Goal: Information Seeking & Learning: Learn about a topic

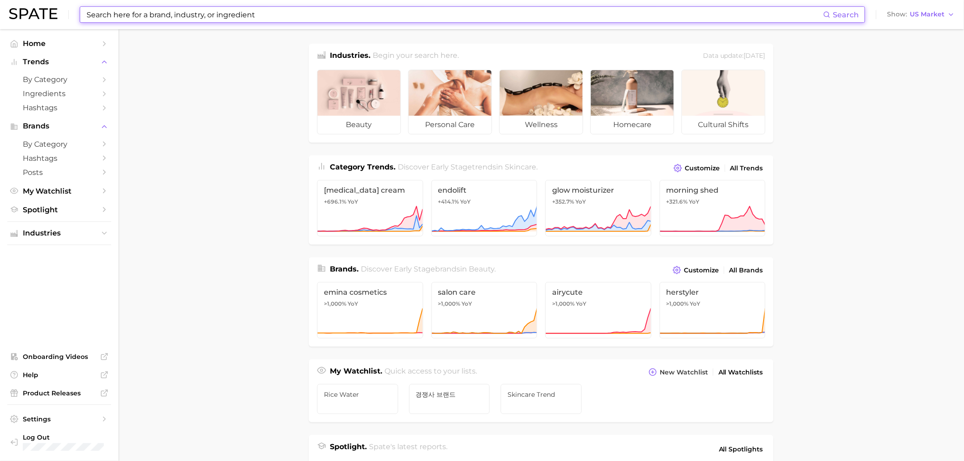
click at [116, 12] on input at bounding box center [455, 14] width 738 height 15
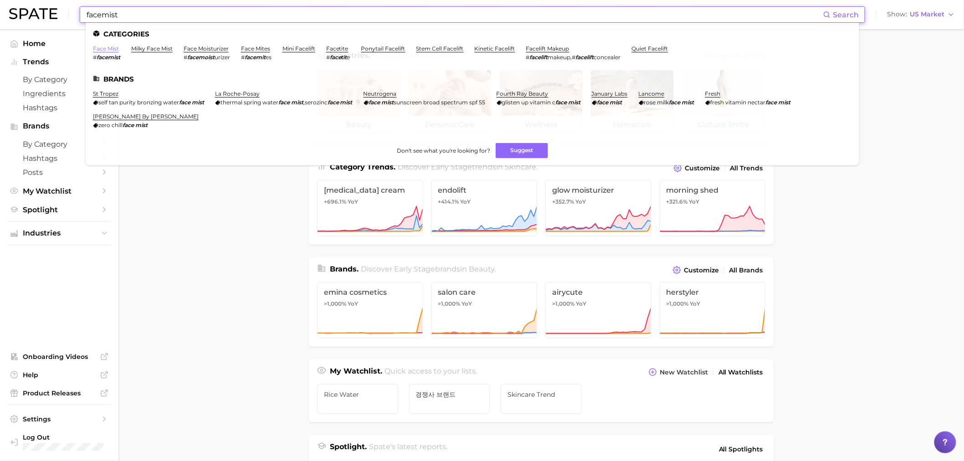
type input "facemist"
click at [117, 48] on link "face mist" at bounding box center [106, 48] width 26 height 7
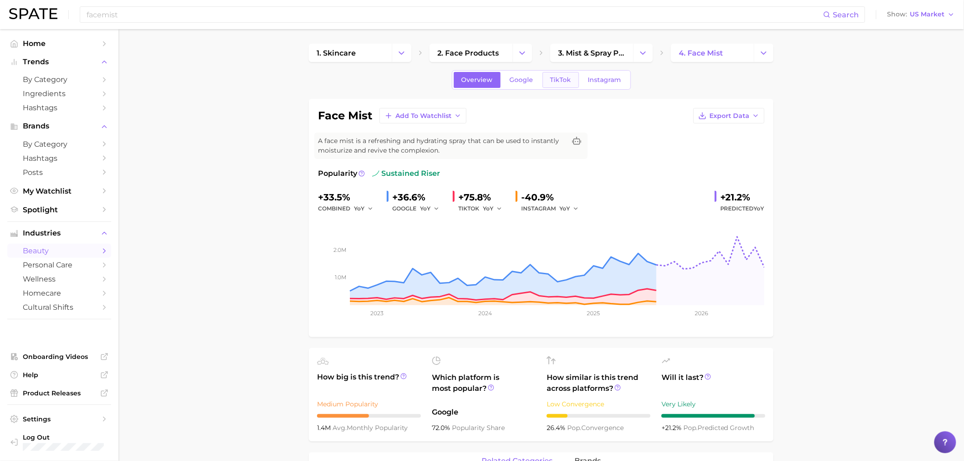
click at [558, 76] on span "TikTok" at bounding box center [560, 80] width 21 height 8
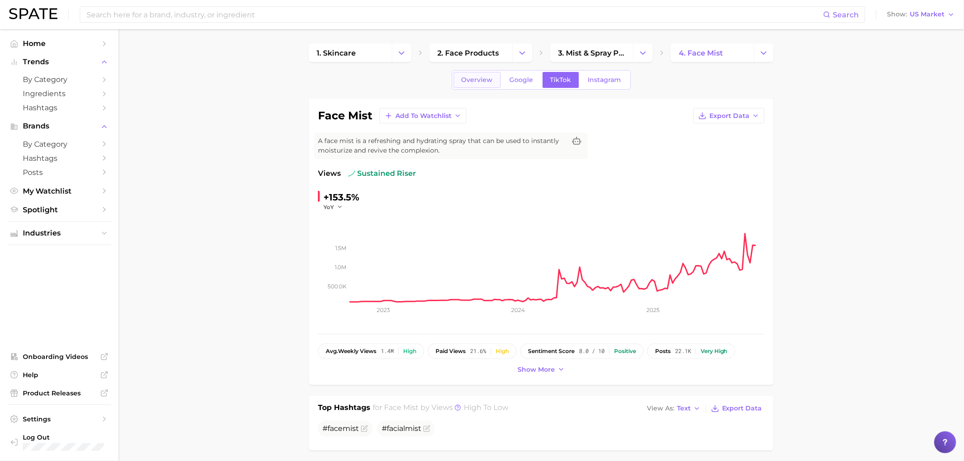
click at [475, 77] on span "Overview" at bounding box center [477, 80] width 31 height 8
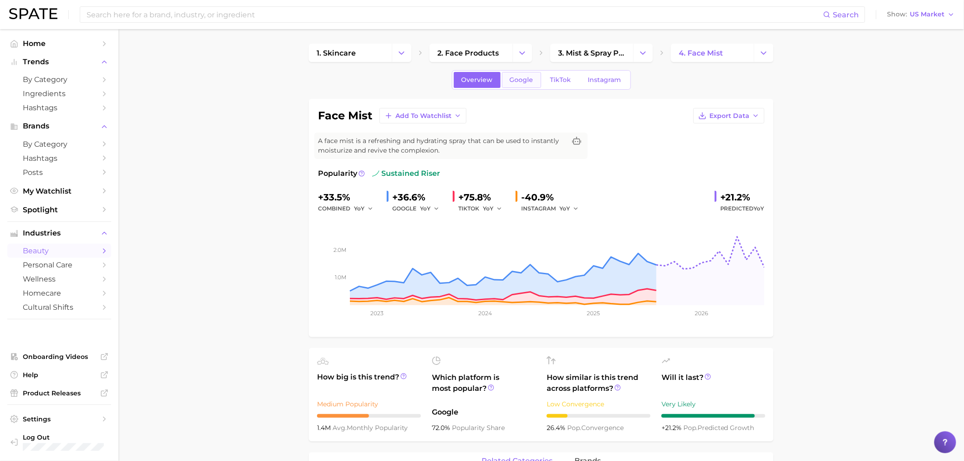
click at [525, 80] on span "Google" at bounding box center [522, 80] width 24 height 8
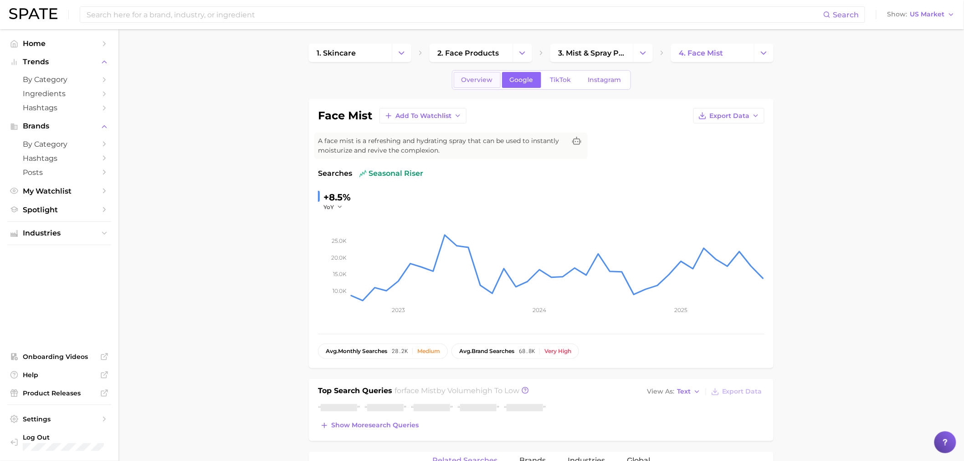
click at [471, 83] on span "Overview" at bounding box center [477, 80] width 31 height 8
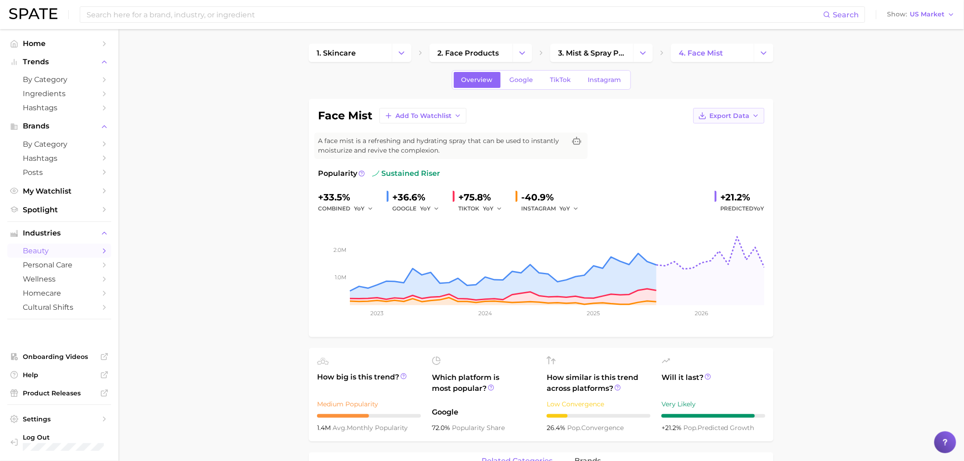
click at [730, 109] on button "Export Data" at bounding box center [729, 115] width 71 height 15
click at [412, 196] on div "+36.6%" at bounding box center [418, 197] width 53 height 15
click at [431, 210] on button "YoY" at bounding box center [430, 208] width 20 height 11
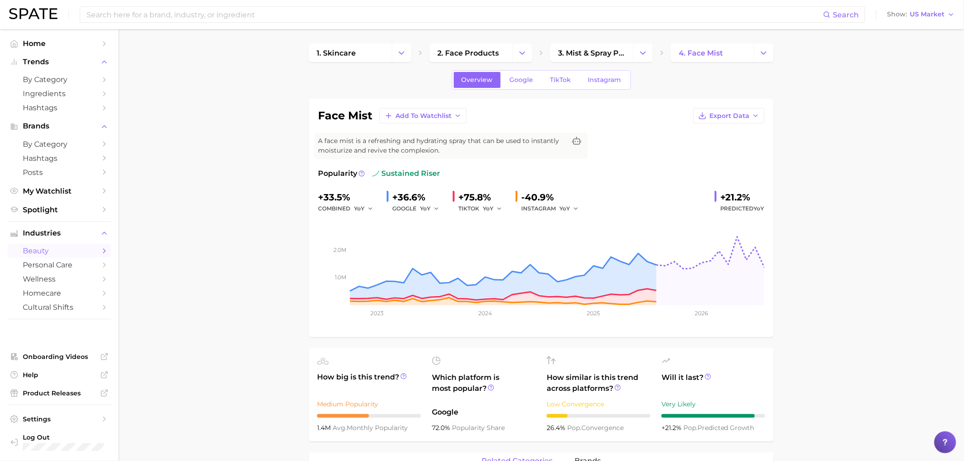
click at [661, 174] on div "Popularity sustained riser" at bounding box center [541, 173] width 447 height 11
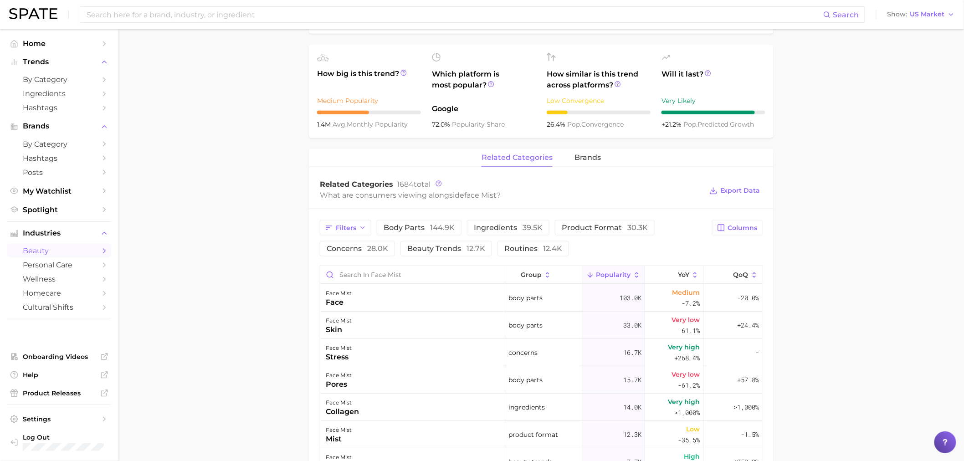
scroll to position [456, 0]
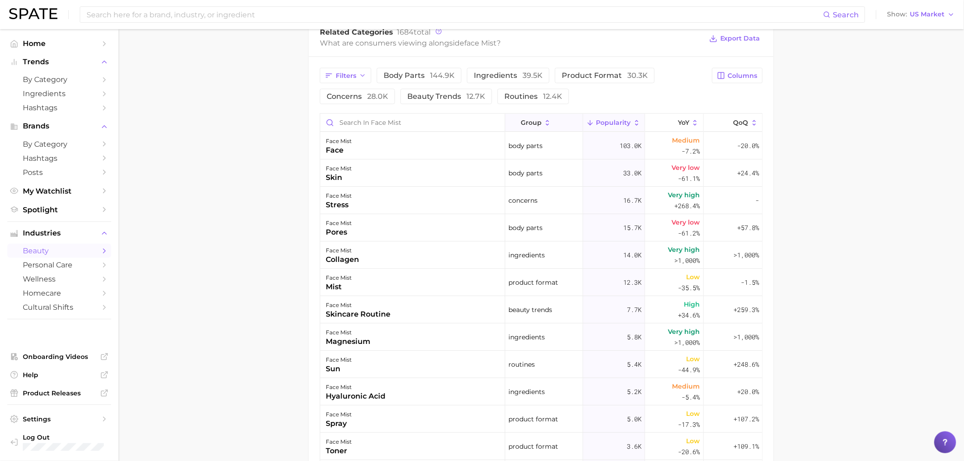
click at [533, 126] on span "group" at bounding box center [531, 122] width 21 height 7
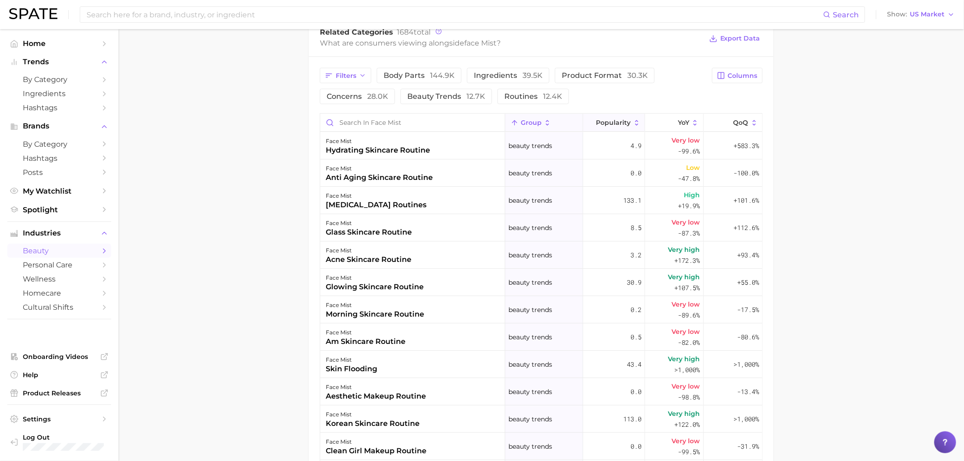
click at [608, 123] on span "Popularity" at bounding box center [613, 122] width 35 height 7
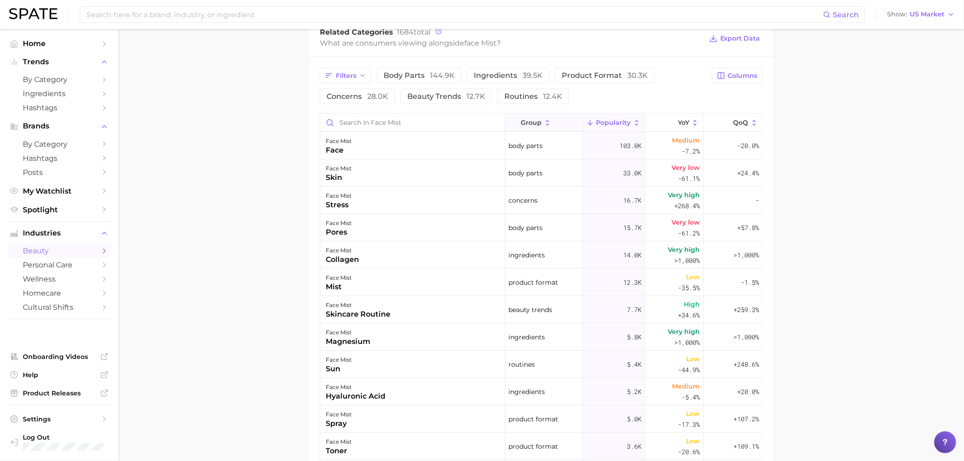
click at [534, 128] on button "group" at bounding box center [543, 123] width 77 height 18
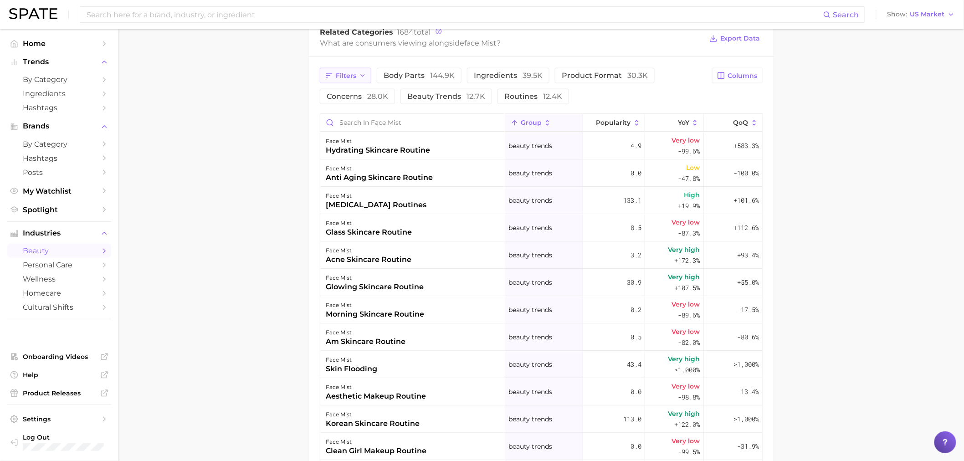
click at [340, 79] on span "Filters" at bounding box center [346, 76] width 21 height 8
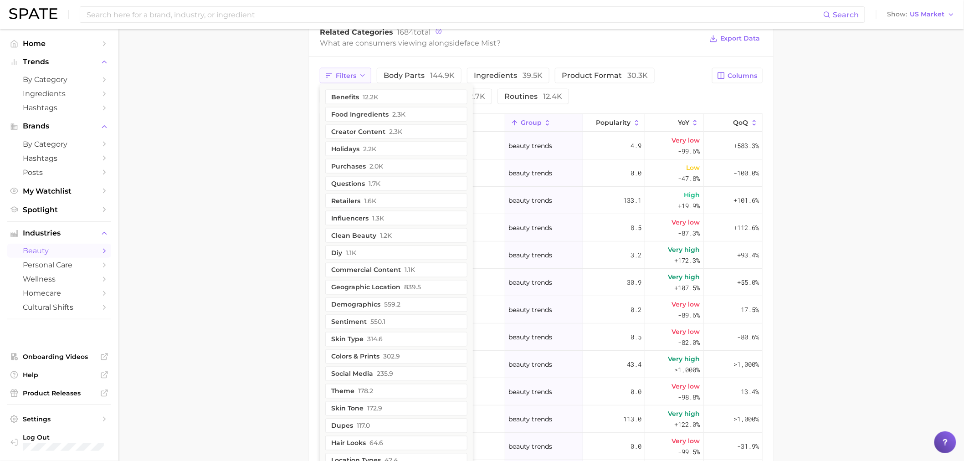
click at [340, 79] on span "Filters" at bounding box center [346, 76] width 21 height 8
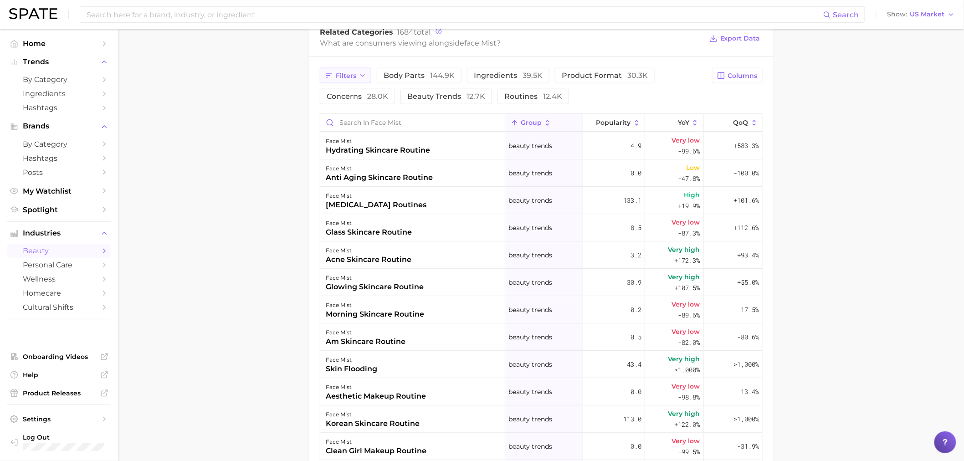
click at [340, 79] on span "Filters" at bounding box center [346, 76] width 21 height 8
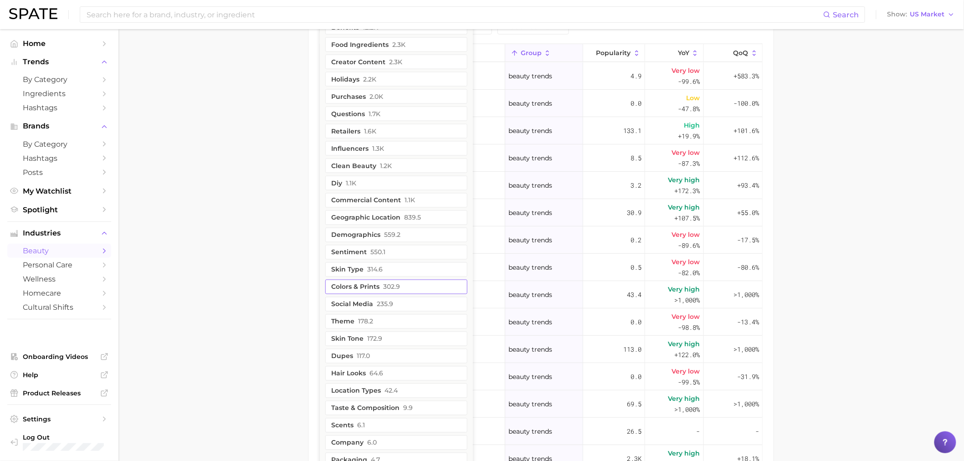
scroll to position [424, 0]
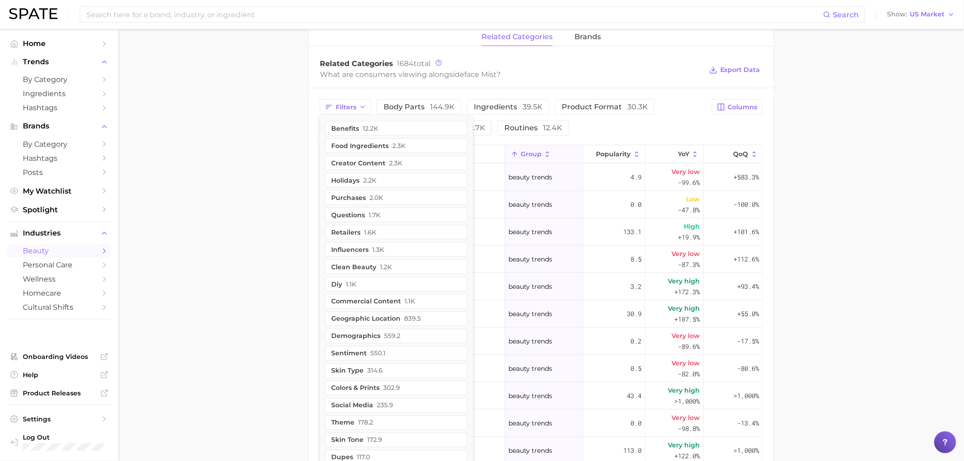
click at [255, 215] on main "1. skincare 2. face products 3. mist & spray products 4. face mist Overview Goo…" at bounding box center [541, 134] width 846 height 1058
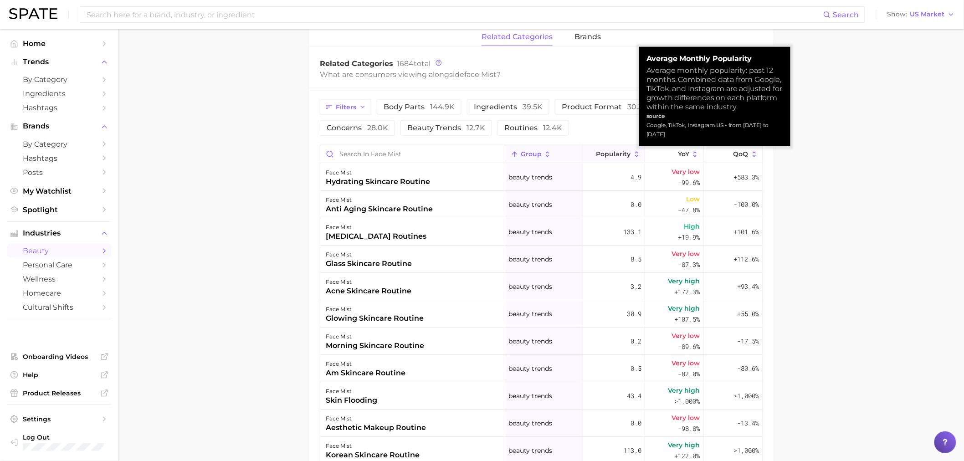
click at [627, 159] on button "Popularity" at bounding box center [614, 154] width 62 height 18
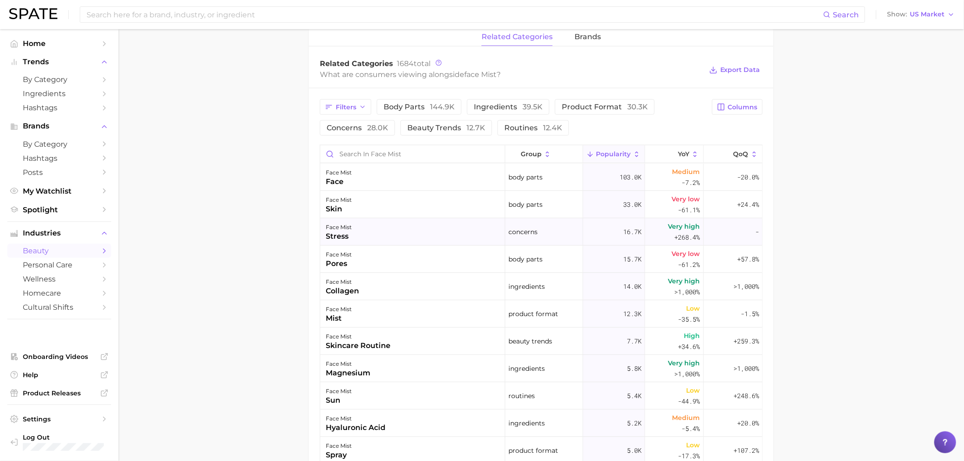
scroll to position [51, 0]
